Goal: Transaction & Acquisition: Subscribe to service/newsletter

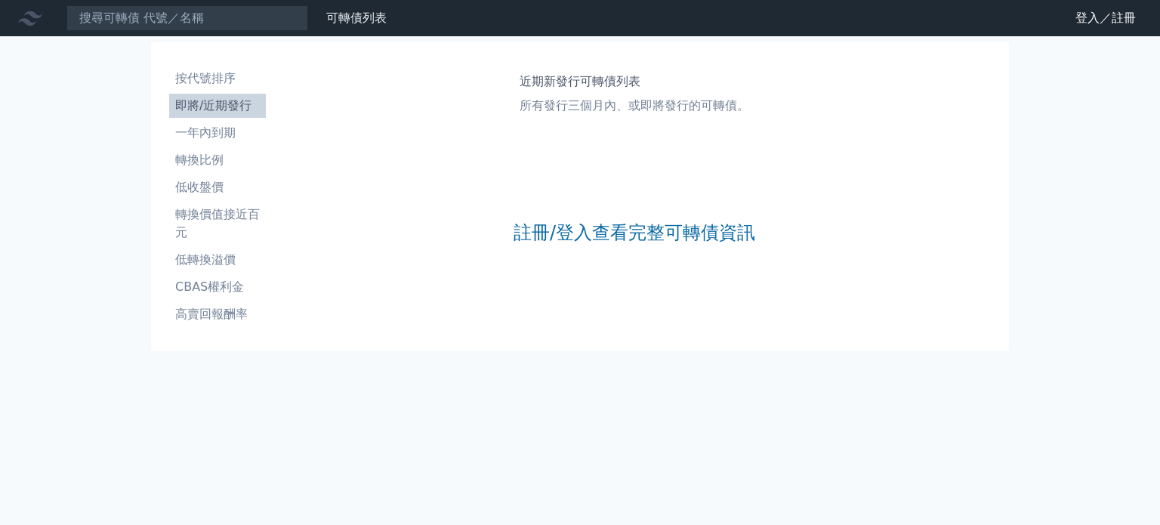
click at [671, 238] on link "註冊/登入查看完整可轉債資訊" at bounding box center [635, 233] width 242 height 24
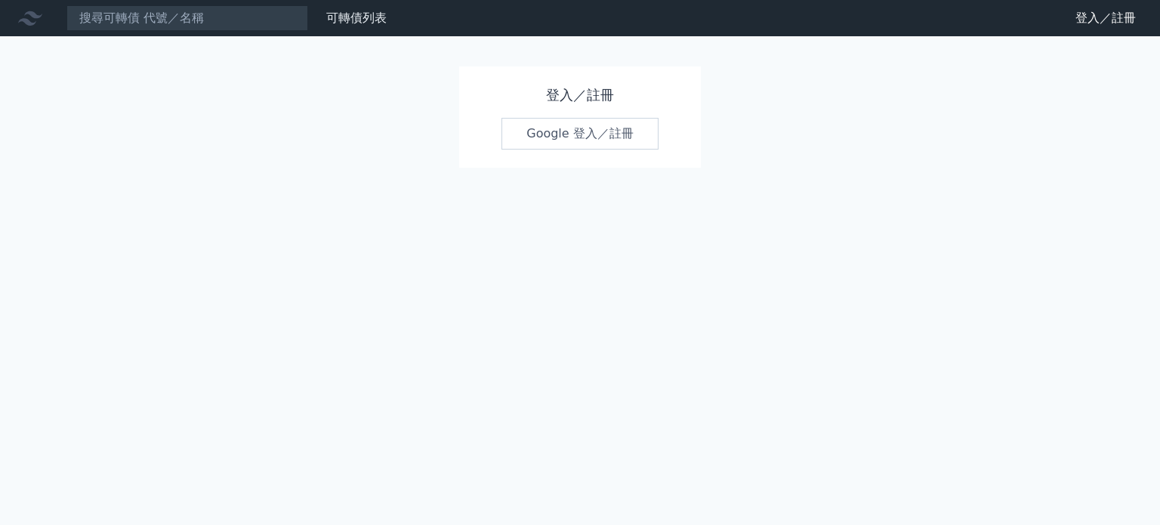
click at [625, 138] on link "Google 登入／註冊" at bounding box center [580, 134] width 157 height 32
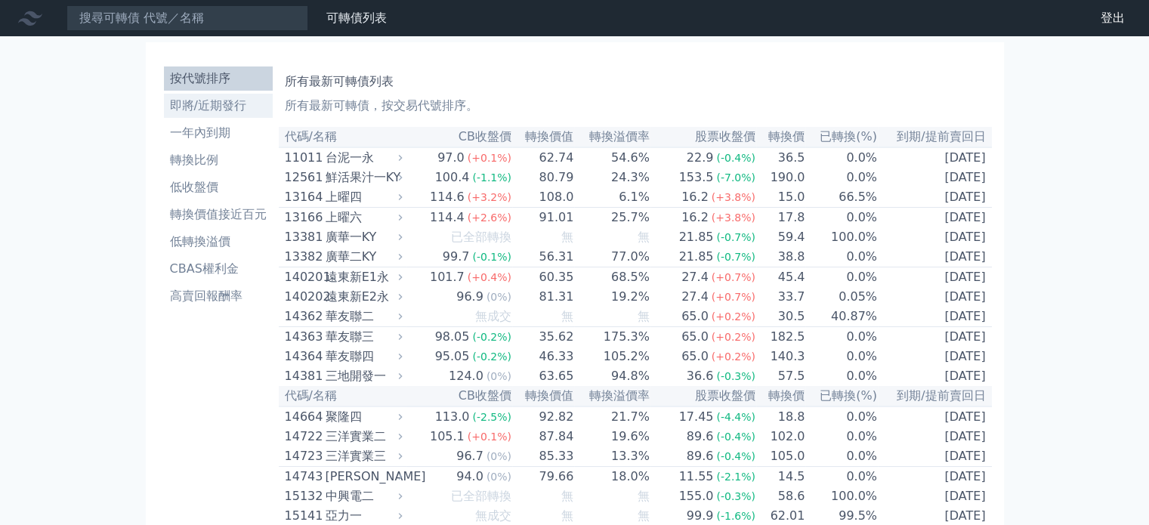
click at [225, 104] on li "即將/近期發行" at bounding box center [218, 106] width 109 height 18
